Goal: Find specific page/section: Find specific page/section

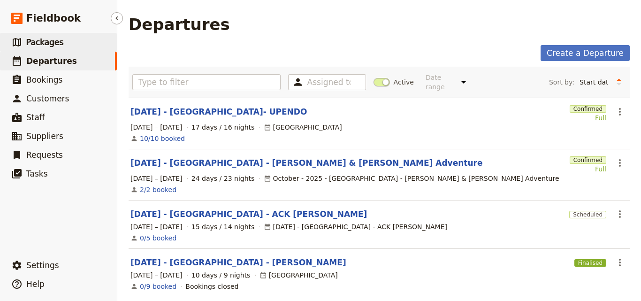
click at [68, 45] on link "​ Packages" at bounding box center [58, 42] width 117 height 19
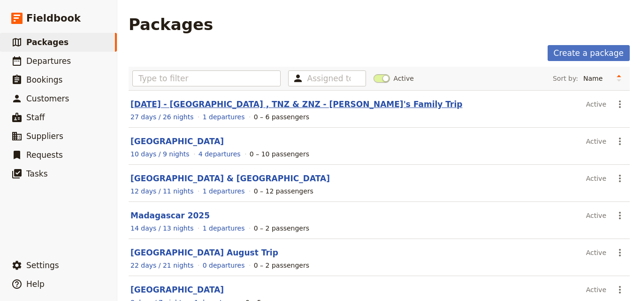
click at [216, 101] on link "FEB 2026 - UGA , TNZ & ZNZ - Adrian's Family Trip" at bounding box center [297, 104] width 332 height 9
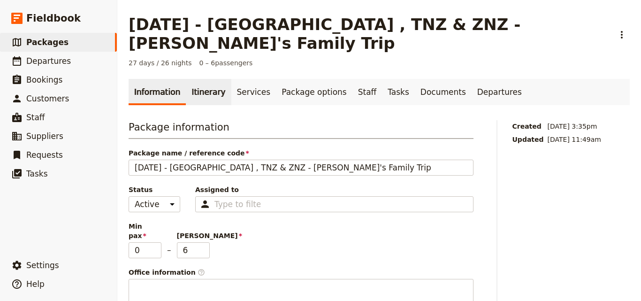
click at [211, 79] on link "Itinerary" at bounding box center [208, 92] width 45 height 26
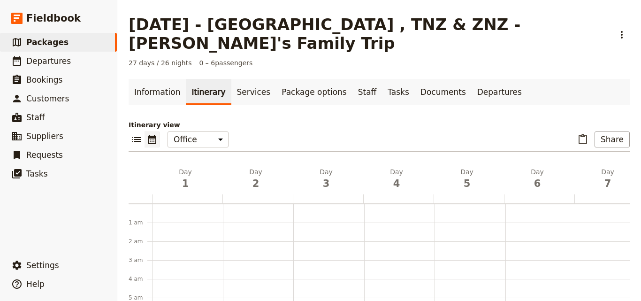
scroll to position [122, 0]
click at [62, 36] on link "​ Packages" at bounding box center [58, 42] width 117 height 19
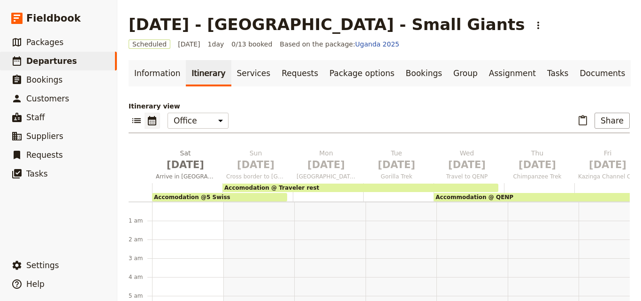
scroll to position [98, 0]
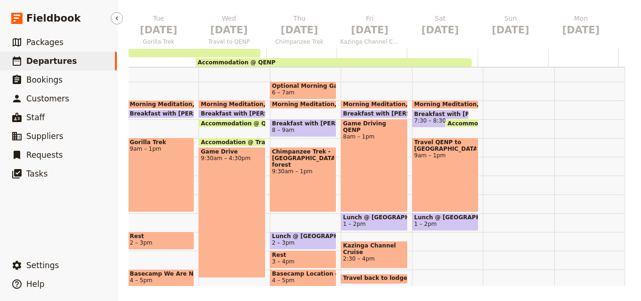
click at [56, 60] on span "Departures" at bounding box center [51, 60] width 51 height 9
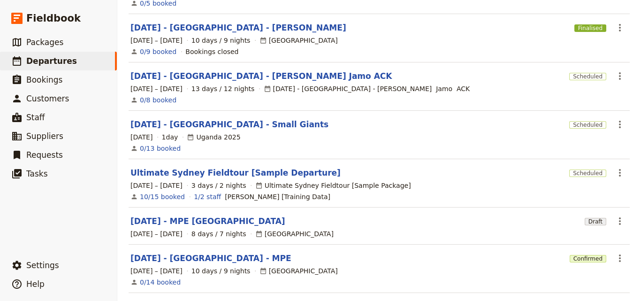
scroll to position [314, 0]
